Goal: Information Seeking & Learning: Learn about a topic

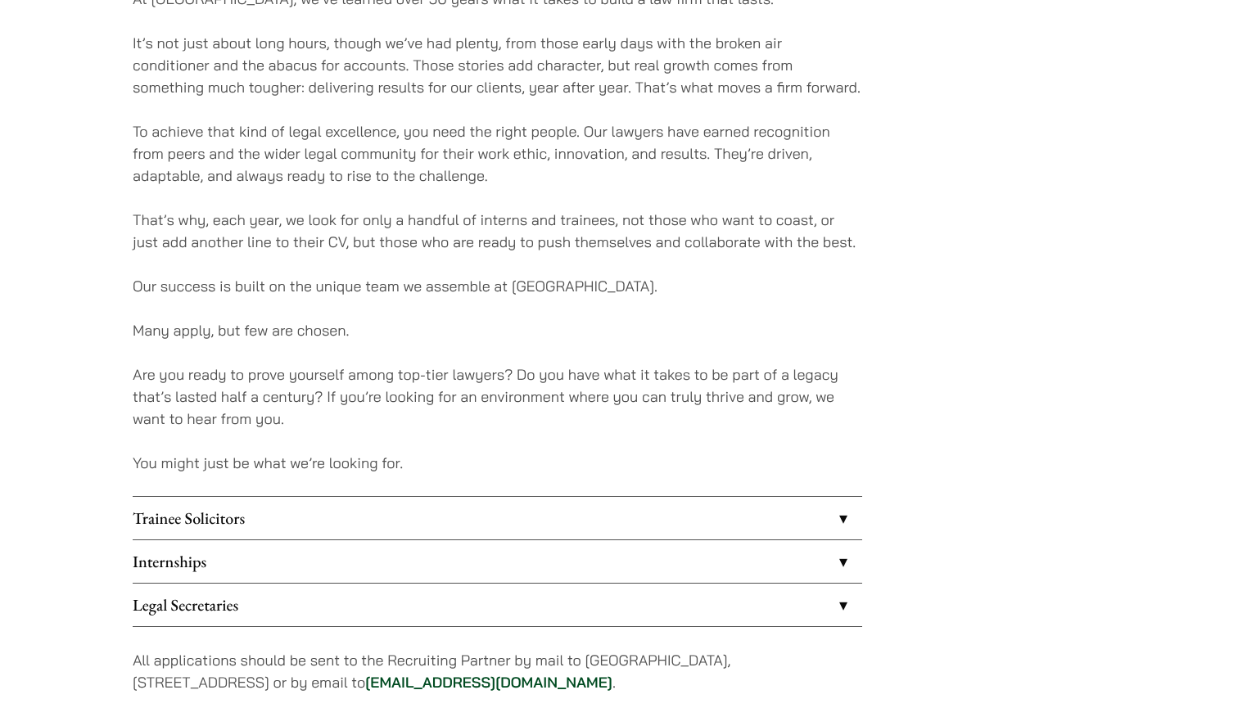
scroll to position [1045, 0]
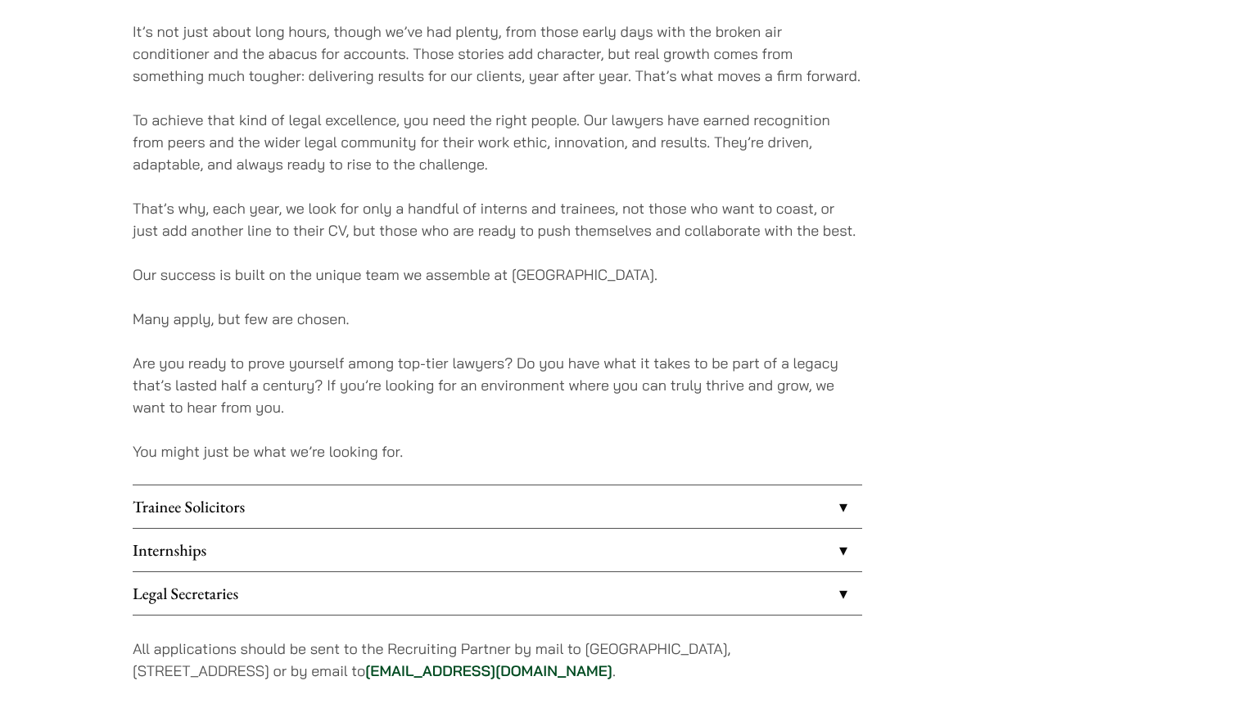
click at [196, 512] on link "Trainee Solicitors" at bounding box center [498, 507] width 730 height 43
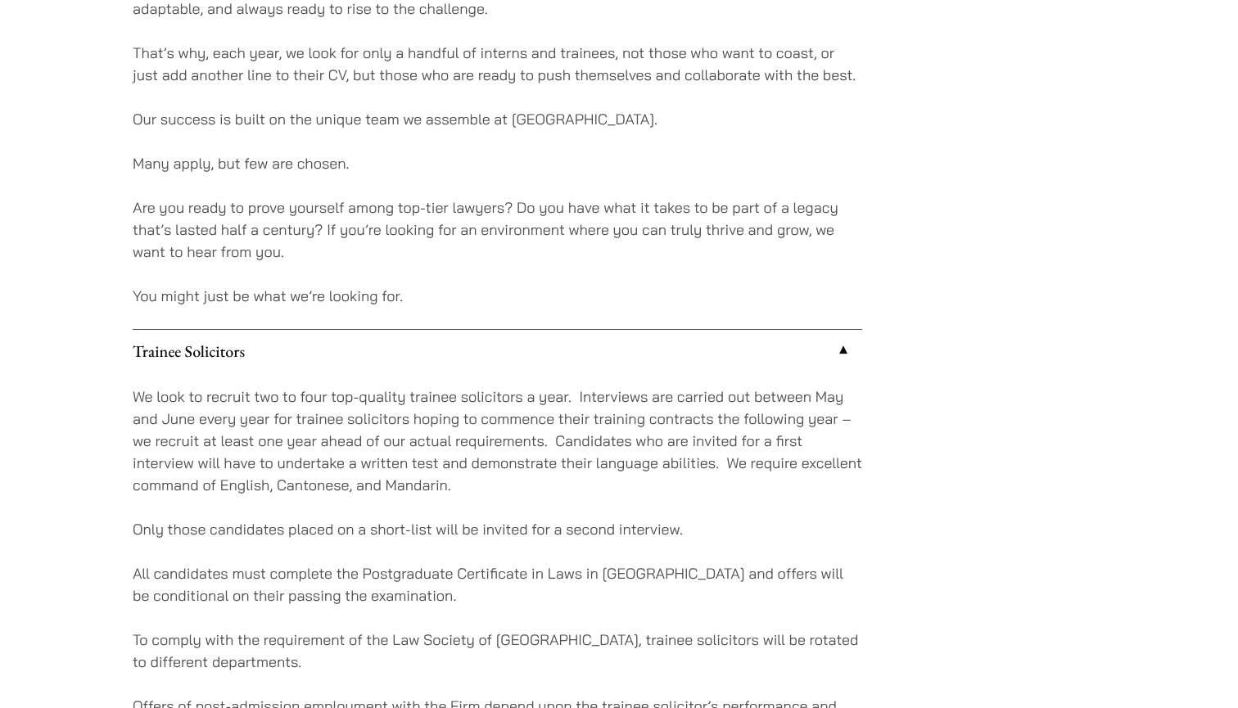
scroll to position [1201, 0]
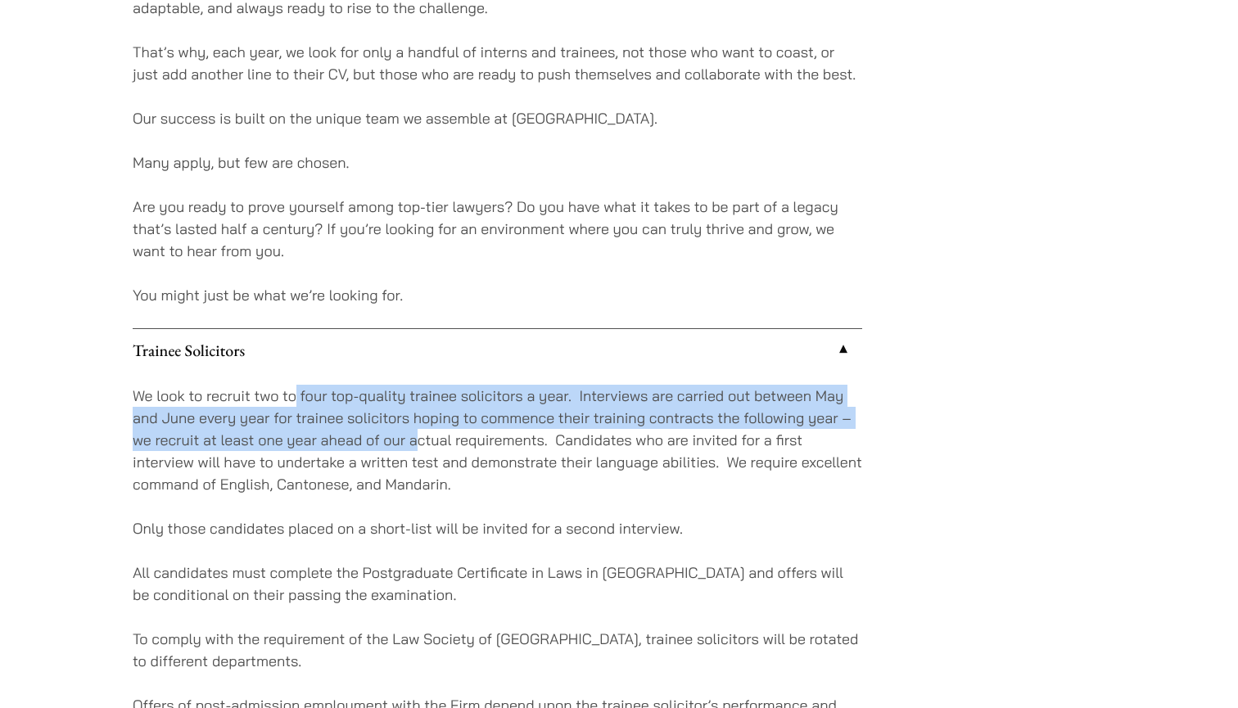
drag, startPoint x: 294, startPoint y: 397, endPoint x: 420, endPoint y: 458, distance: 139.9
click at [420, 458] on p "We look to recruit two to four top-quality trainee solicitors a year. Interview…" at bounding box center [498, 440] width 730 height 111
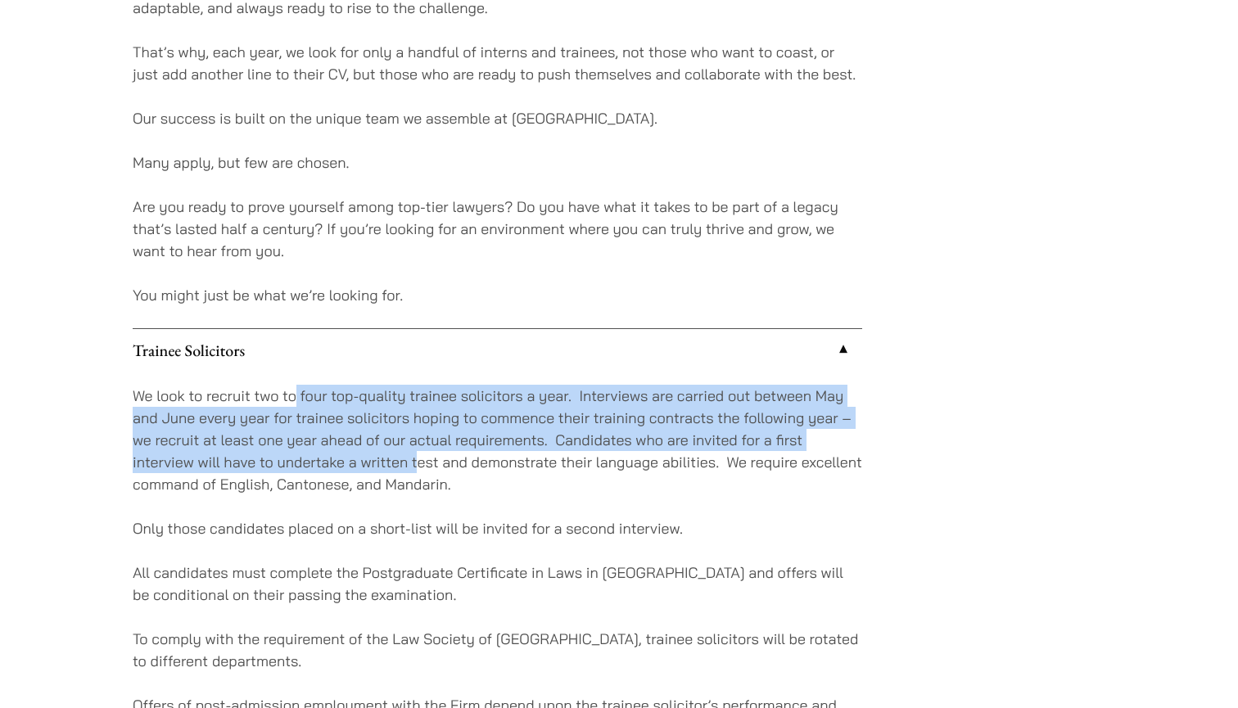
click at [420, 458] on p "We look to recruit two to four top-quality trainee solicitors a year. Interview…" at bounding box center [498, 440] width 730 height 111
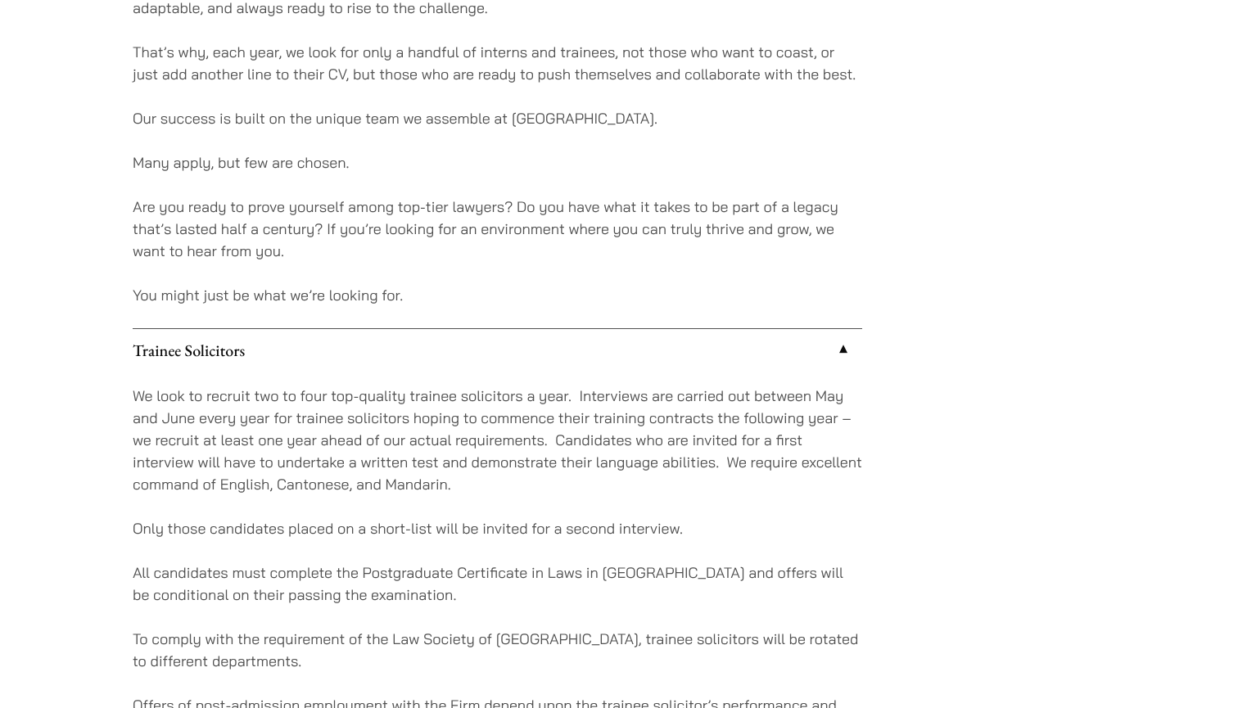
scroll to position [1222, 0]
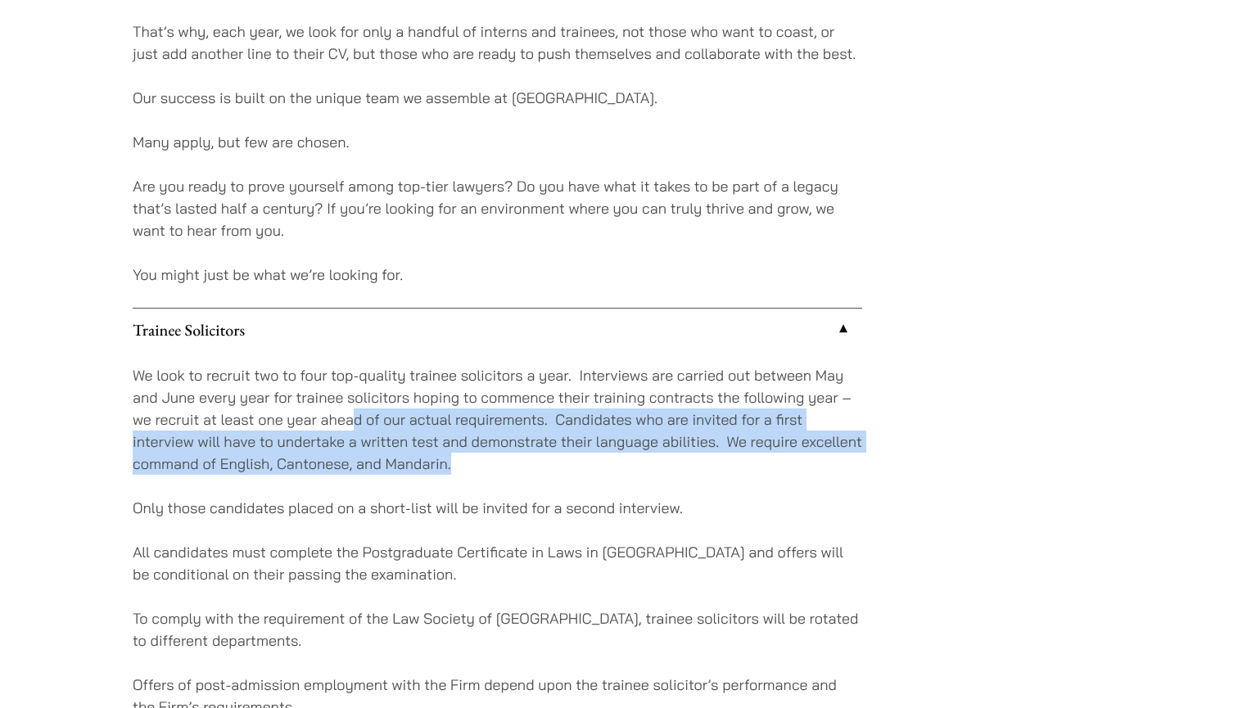
drag, startPoint x: 353, startPoint y: 419, endPoint x: 461, endPoint y: 469, distance: 119.1
click at [462, 470] on p "We look to recruit two to four top-quality trainee solicitors a year. Interview…" at bounding box center [498, 419] width 730 height 111
click at [461, 469] on p "We look to recruit two to four top-quality trainee solicitors a year. Interview…" at bounding box center [498, 419] width 730 height 111
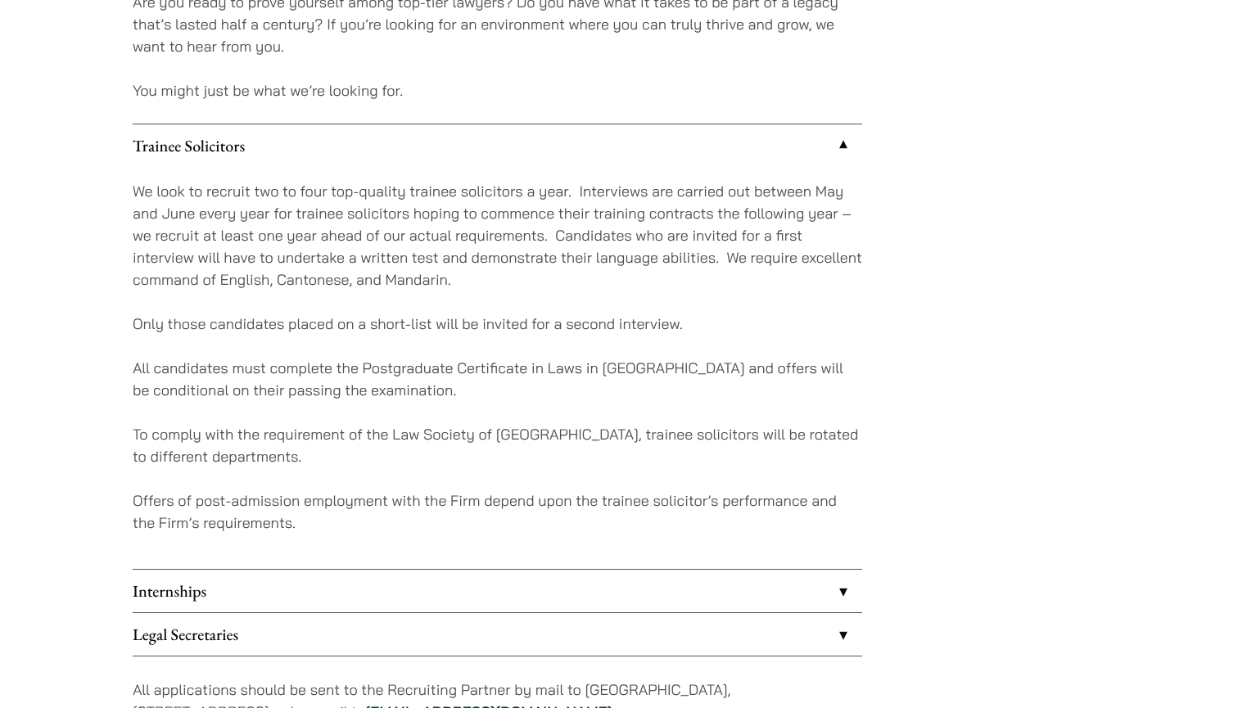
scroll to position [1415, 0]
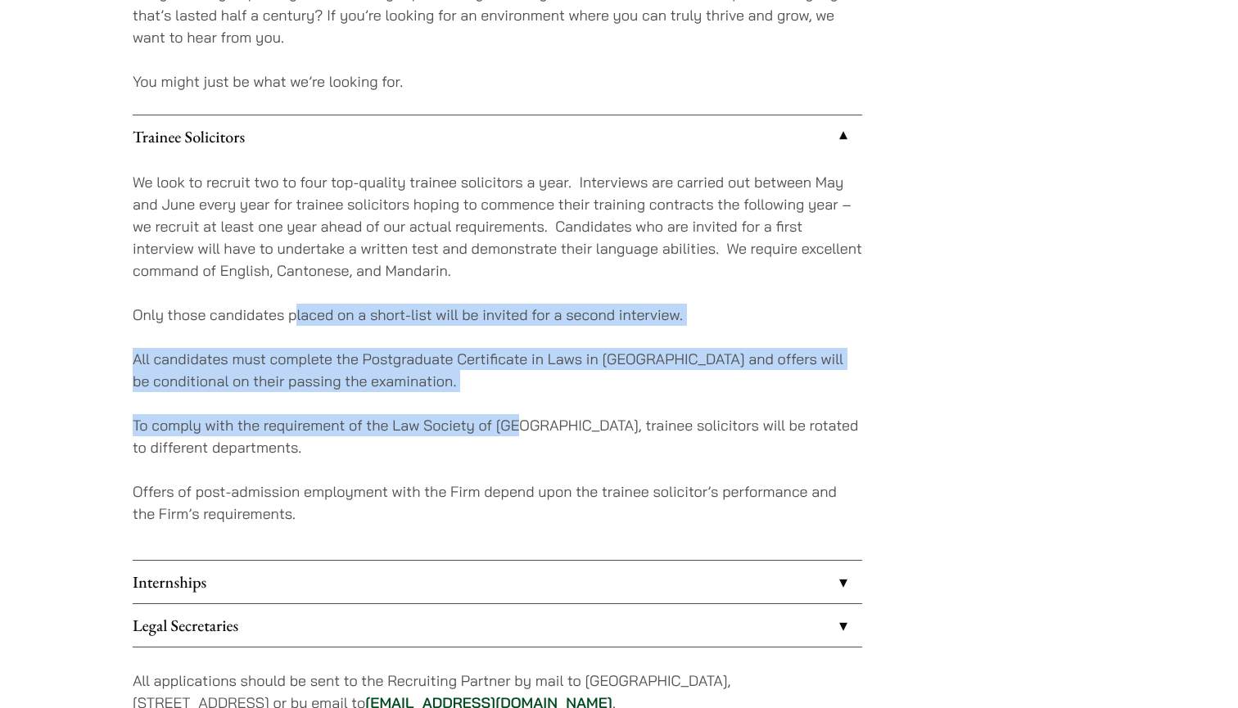
drag, startPoint x: 296, startPoint y: 308, endPoint x: 527, endPoint y: 423, distance: 257.1
click at [527, 423] on div "We look to recruit two to four top-quality trainee solicitors a year. Interview…" at bounding box center [498, 359] width 730 height 402
click at [527, 423] on p "To comply with the requirement of the Law Society of Hong Kong, trainee solicit…" at bounding box center [498, 436] width 730 height 44
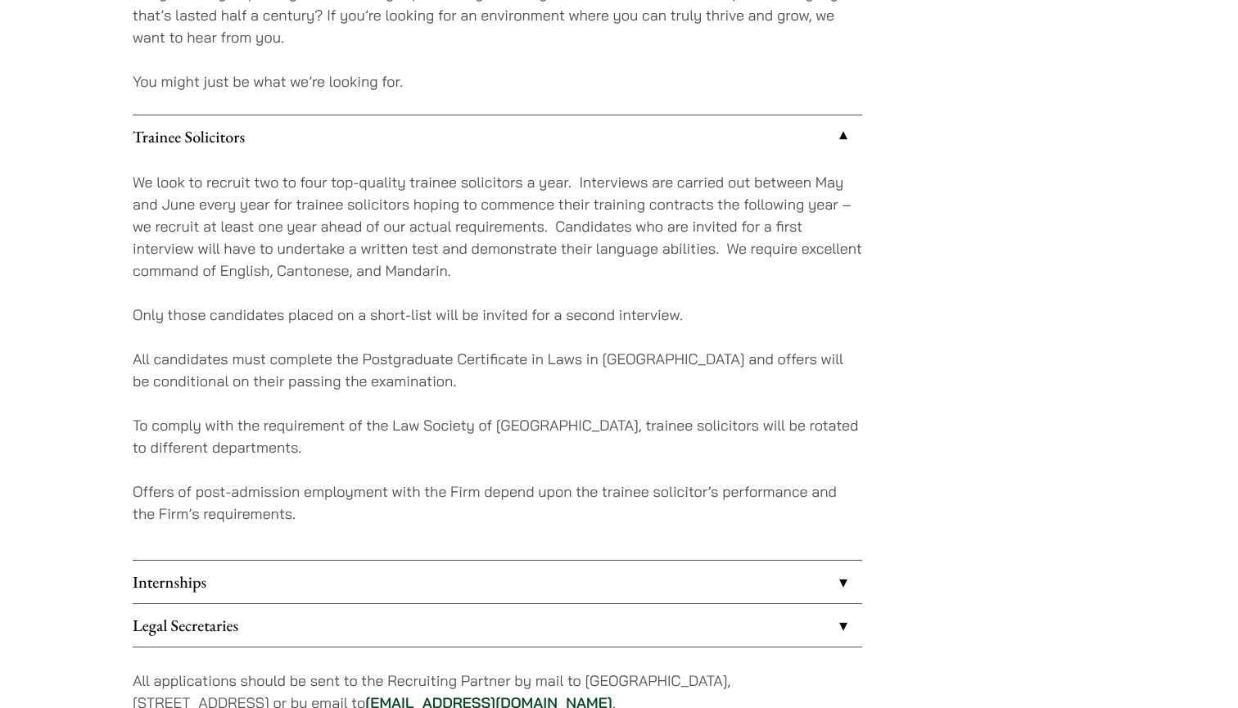
click at [421, 576] on link "Internships" at bounding box center [498, 582] width 730 height 43
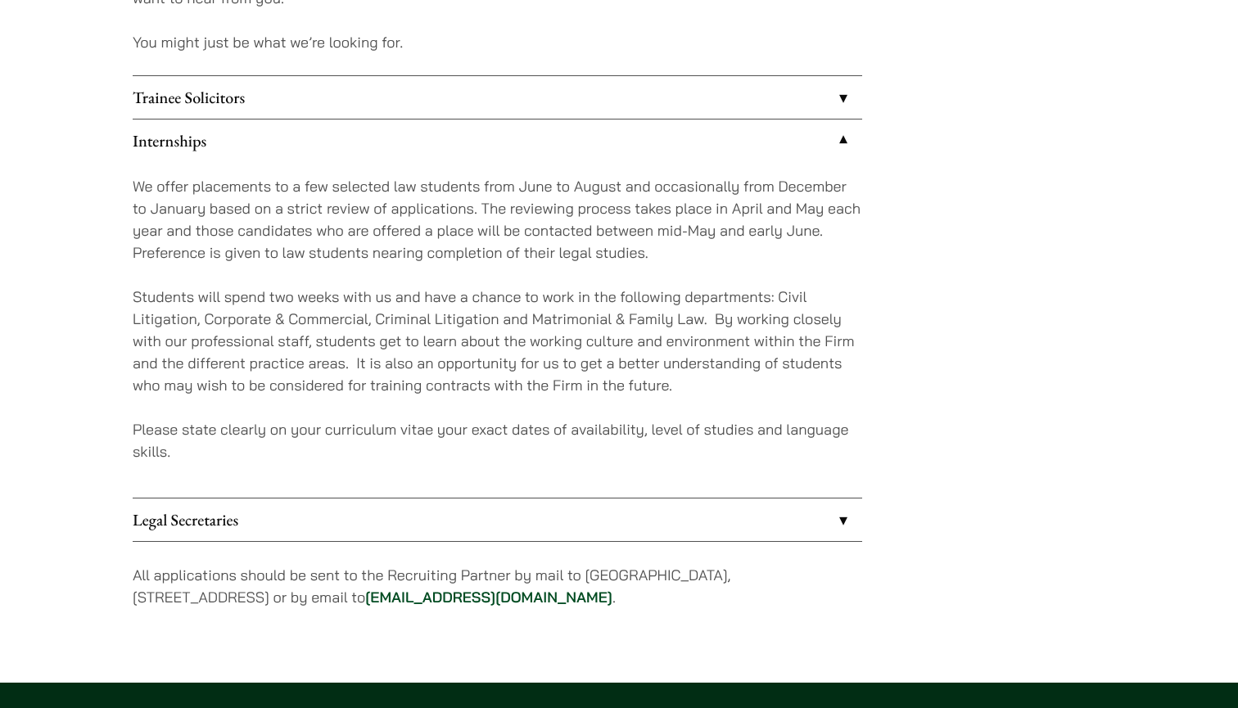
scroll to position [1456, 0]
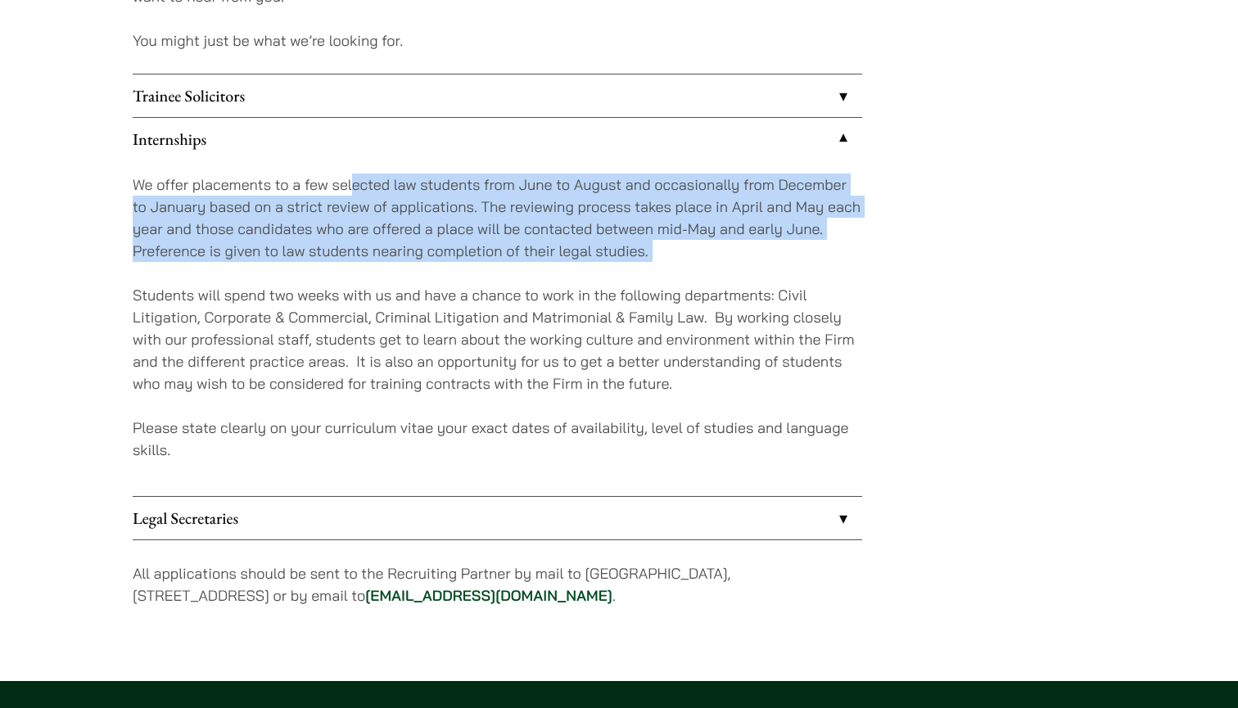
drag, startPoint x: 350, startPoint y: 185, endPoint x: 674, endPoint y: 269, distance: 334.1
click at [674, 269] on div "We offer placements to a few selected law students from June to August and occa…" at bounding box center [498, 328] width 730 height 336
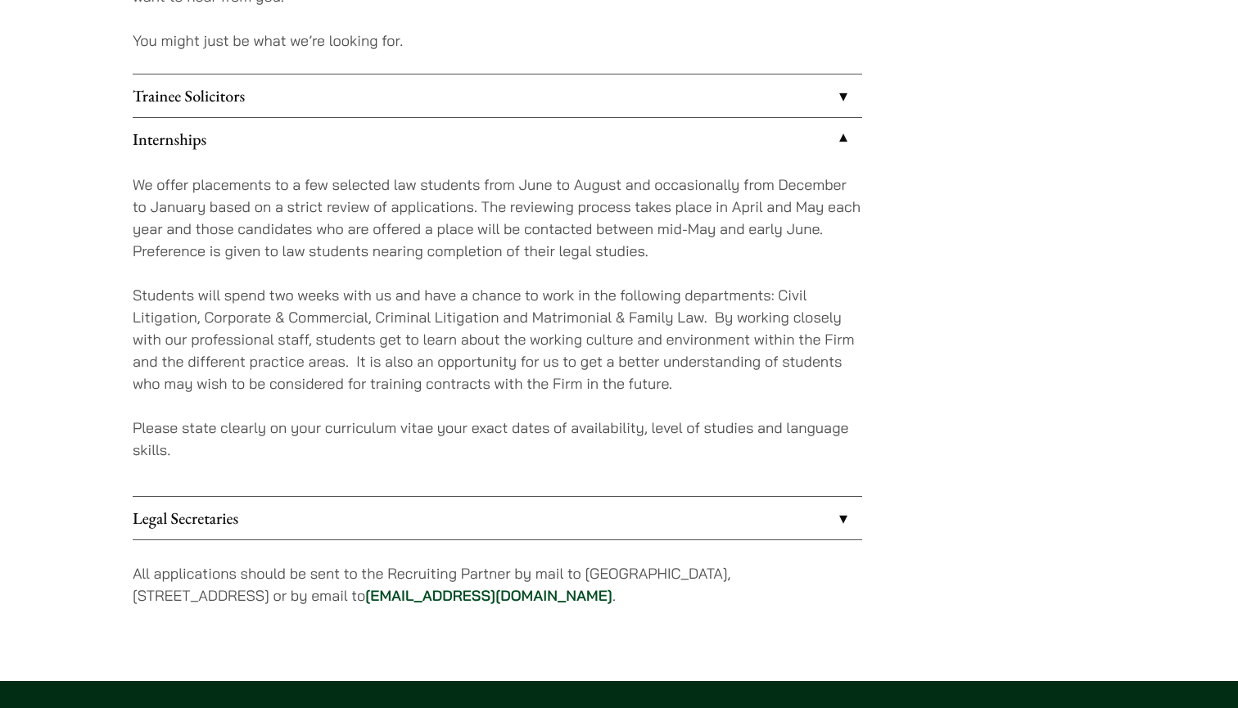
click at [673, 269] on div "We offer placements to a few selected law students from June to August and occa…" at bounding box center [498, 328] width 730 height 336
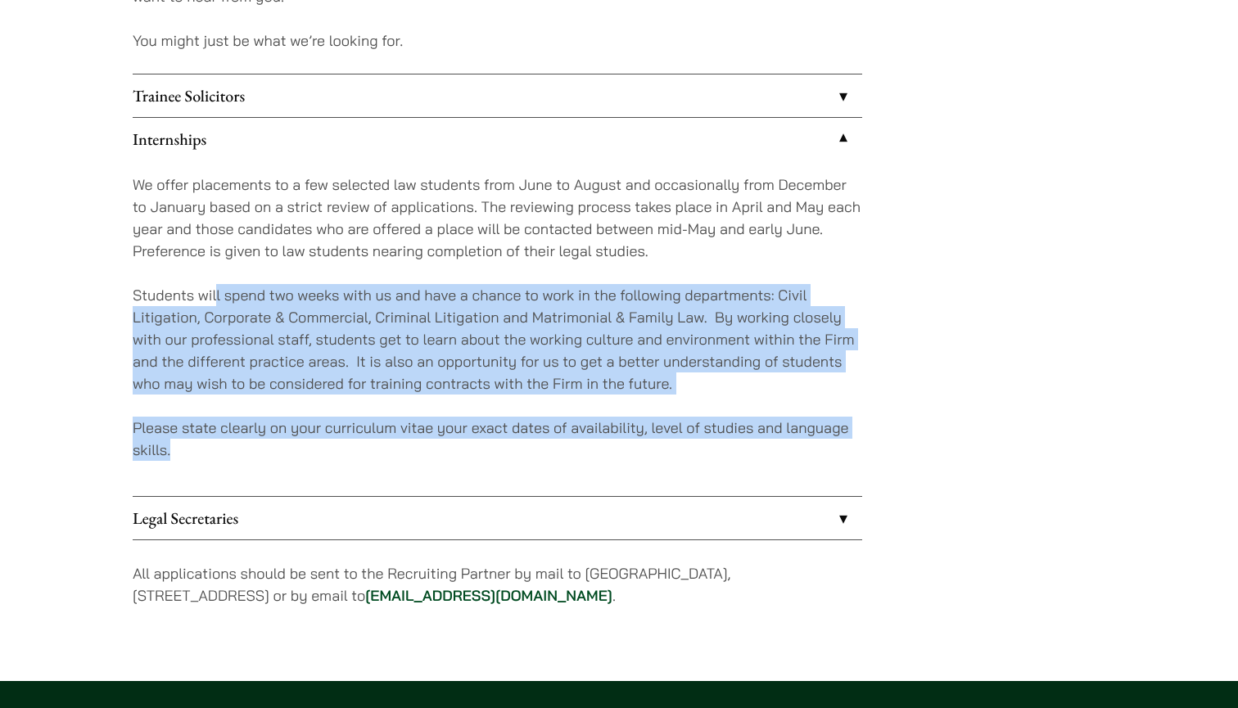
drag, startPoint x: 215, startPoint y: 292, endPoint x: 501, endPoint y: 458, distance: 330.2
click at [501, 458] on div "We offer placements to a few selected law students from June to August and occa…" at bounding box center [498, 328] width 730 height 336
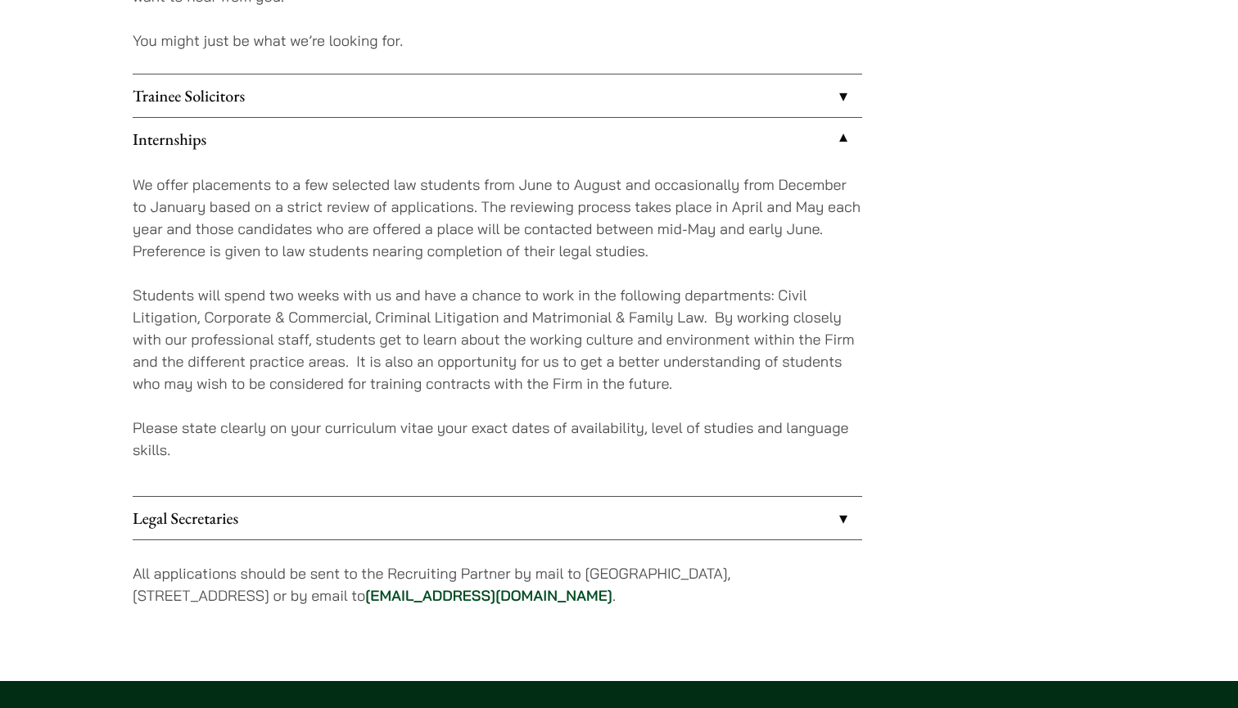
click at [338, 249] on p "We offer placements to a few selected law students from June to August and occa…" at bounding box center [498, 218] width 730 height 88
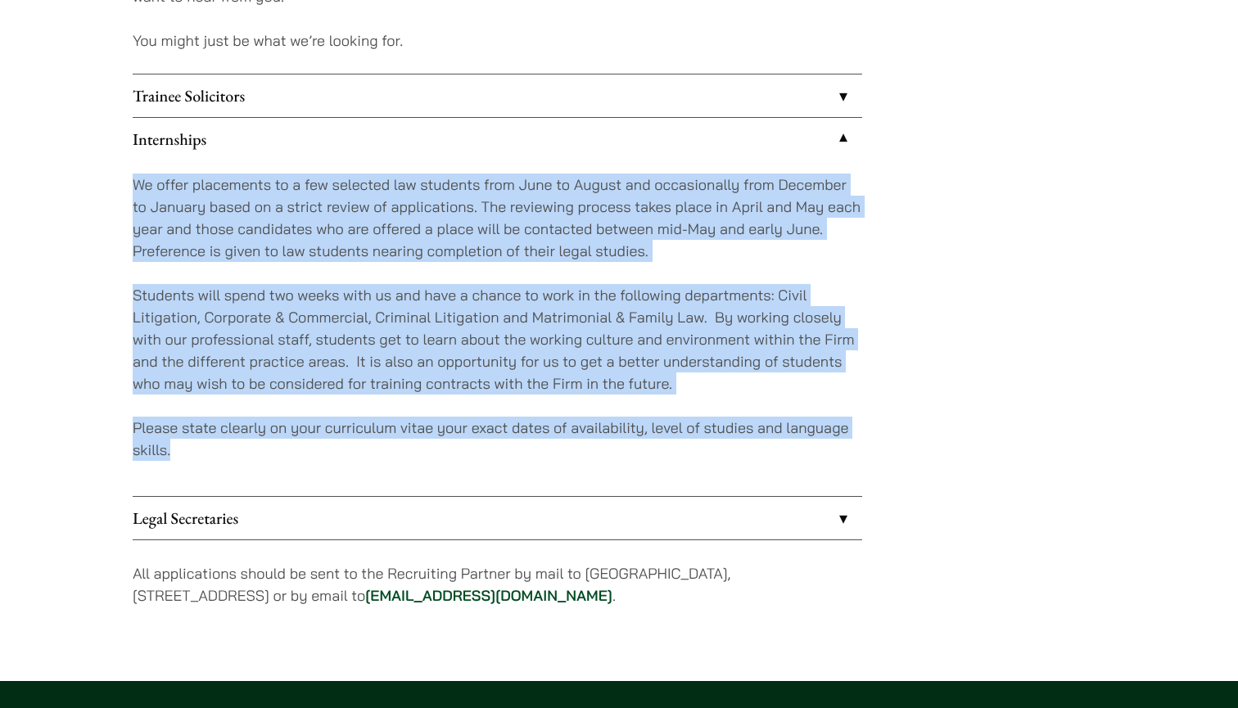
drag, startPoint x: 169, startPoint y: 167, endPoint x: 468, endPoint y: 468, distance: 423.8
click at [468, 468] on div "We offer placements to a few selected law students from June to August and occa…" at bounding box center [498, 328] width 730 height 336
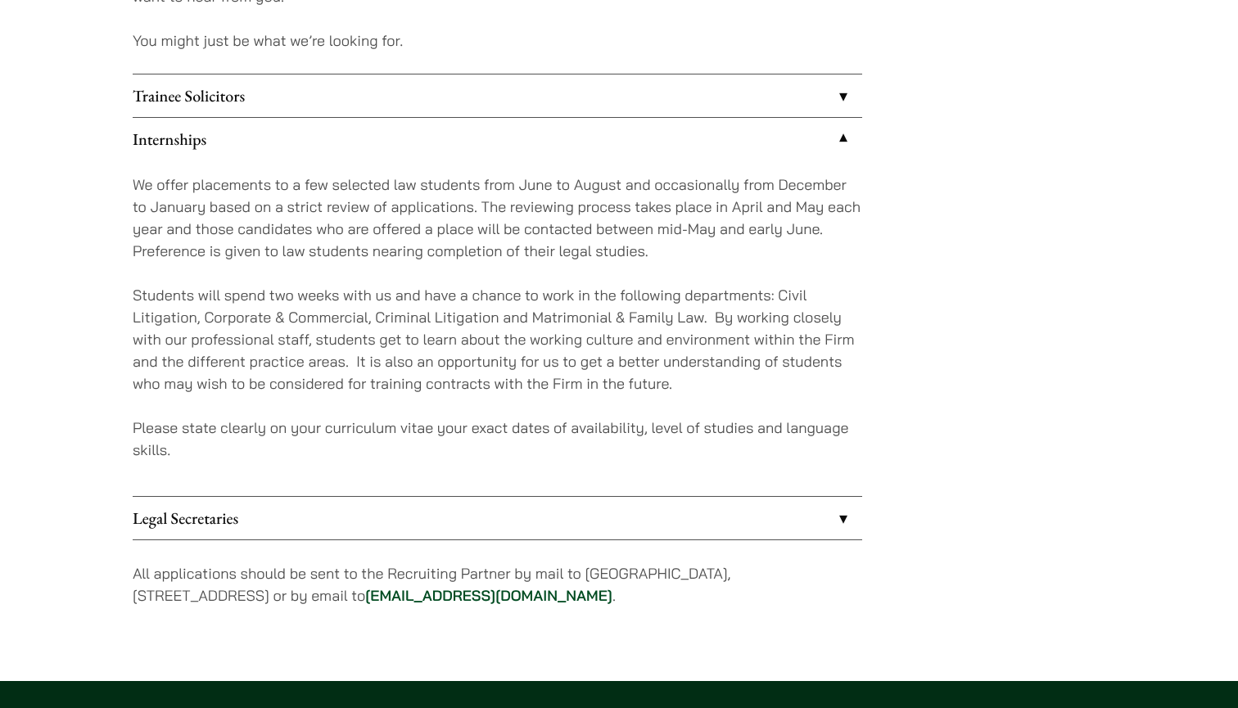
click at [402, 529] on link "Legal Secretaries" at bounding box center [498, 518] width 730 height 43
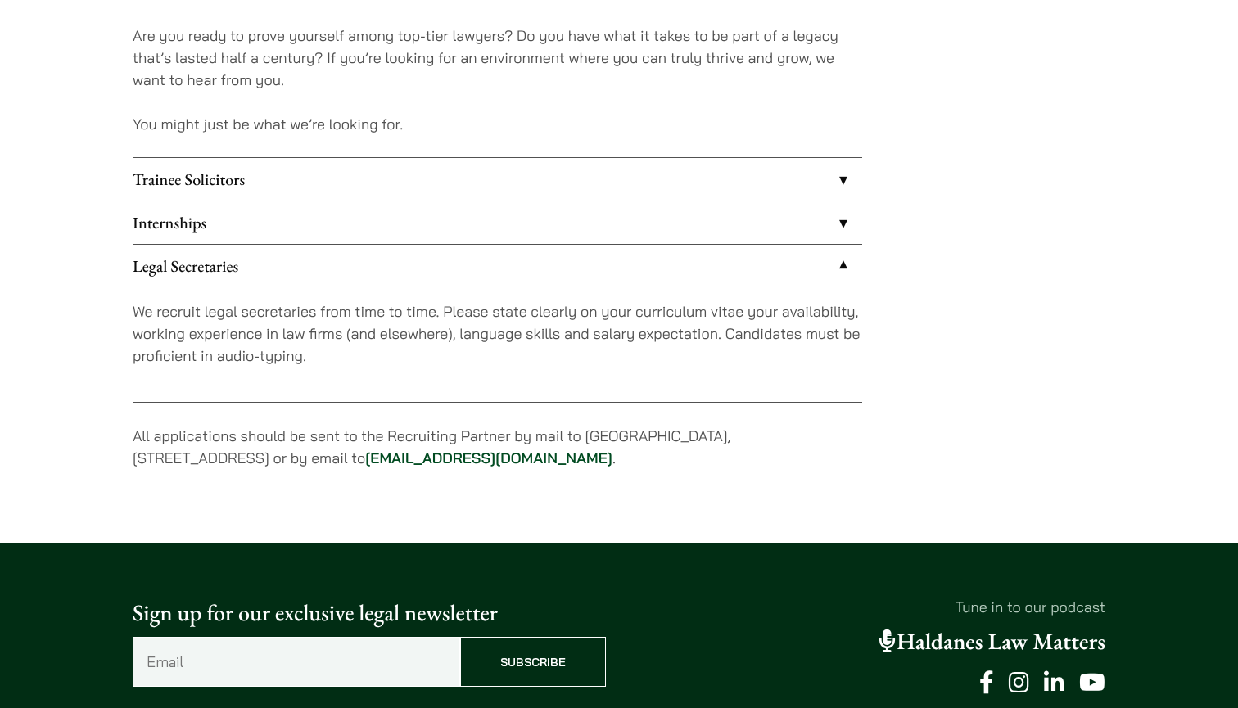
scroll to position [1321, 0]
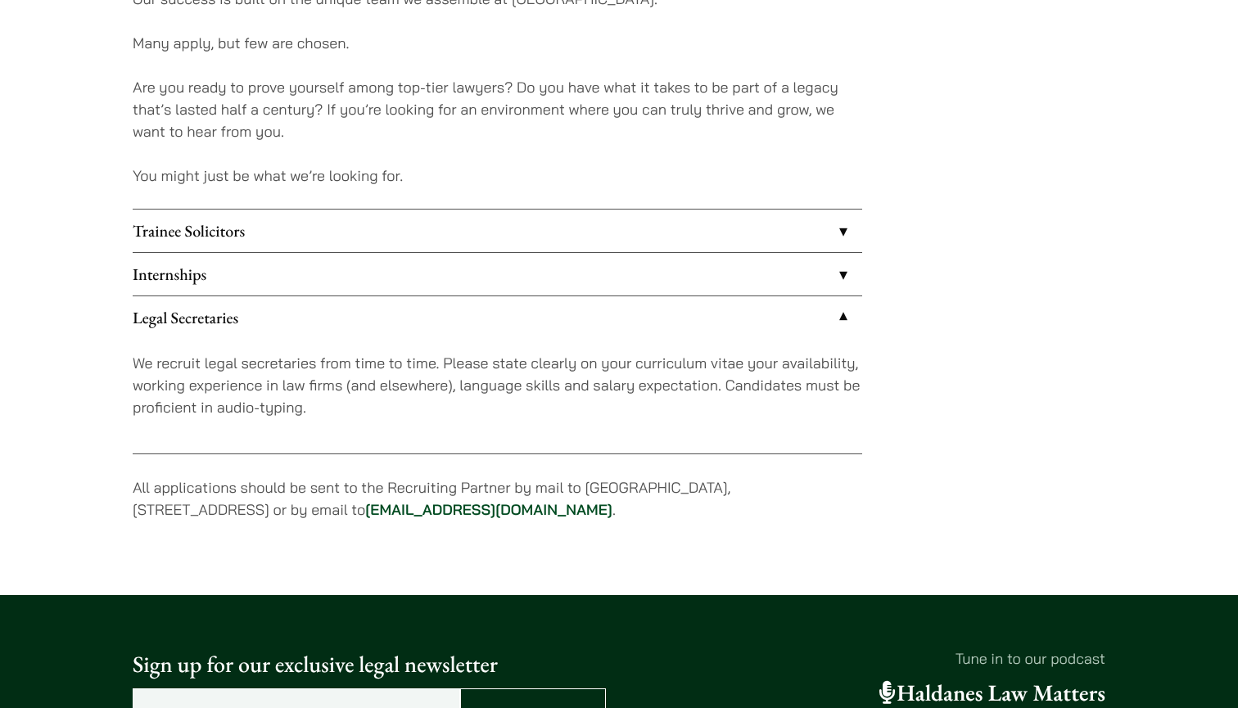
click at [323, 237] on link "Trainee Solicitors" at bounding box center [498, 231] width 730 height 43
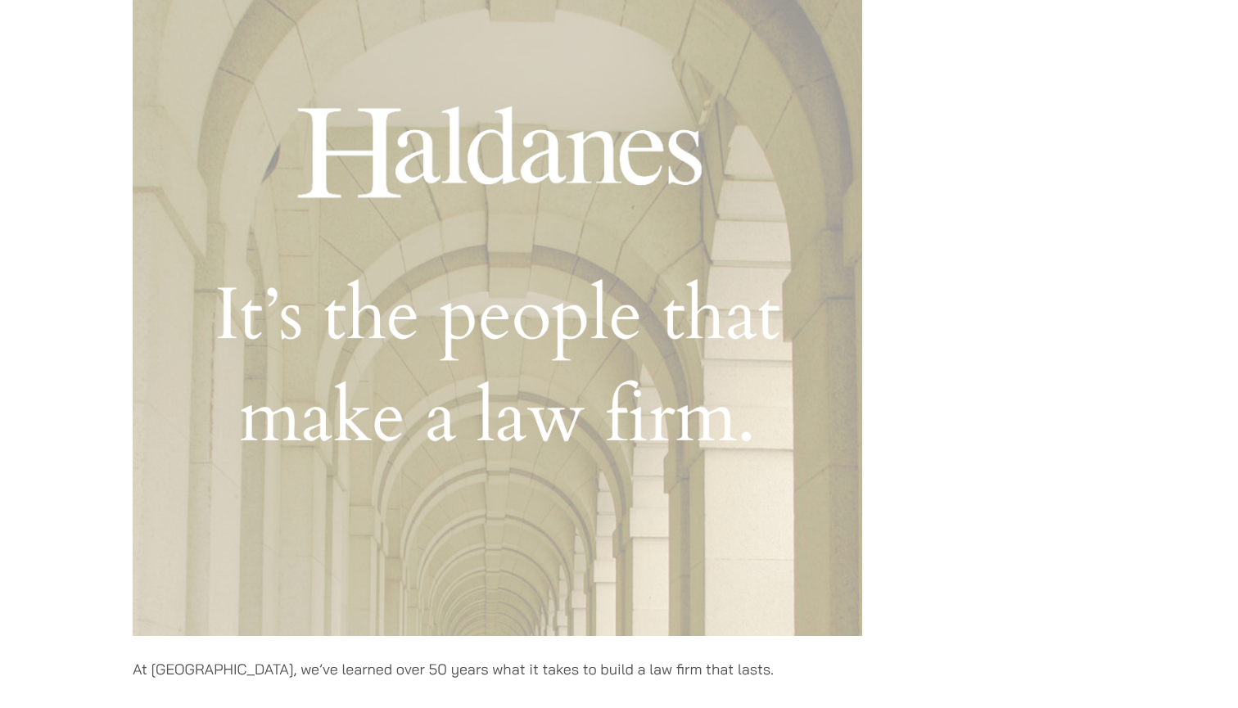
scroll to position [-33, 0]
